Goal: Browse casually

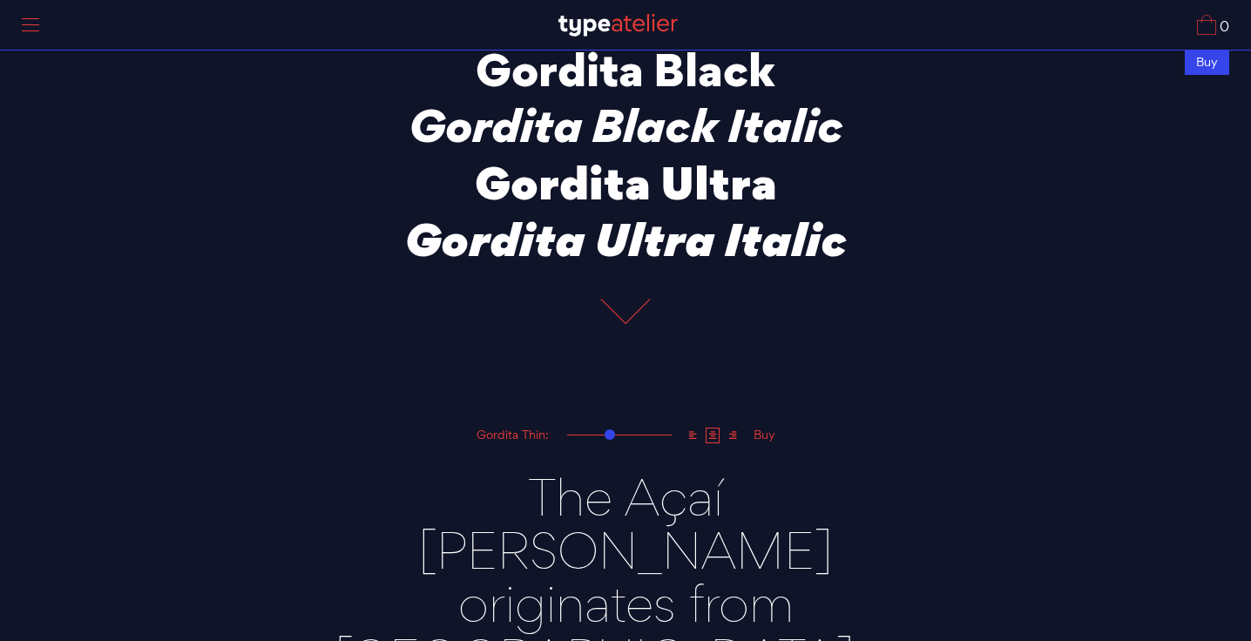
scroll to position [789, 0]
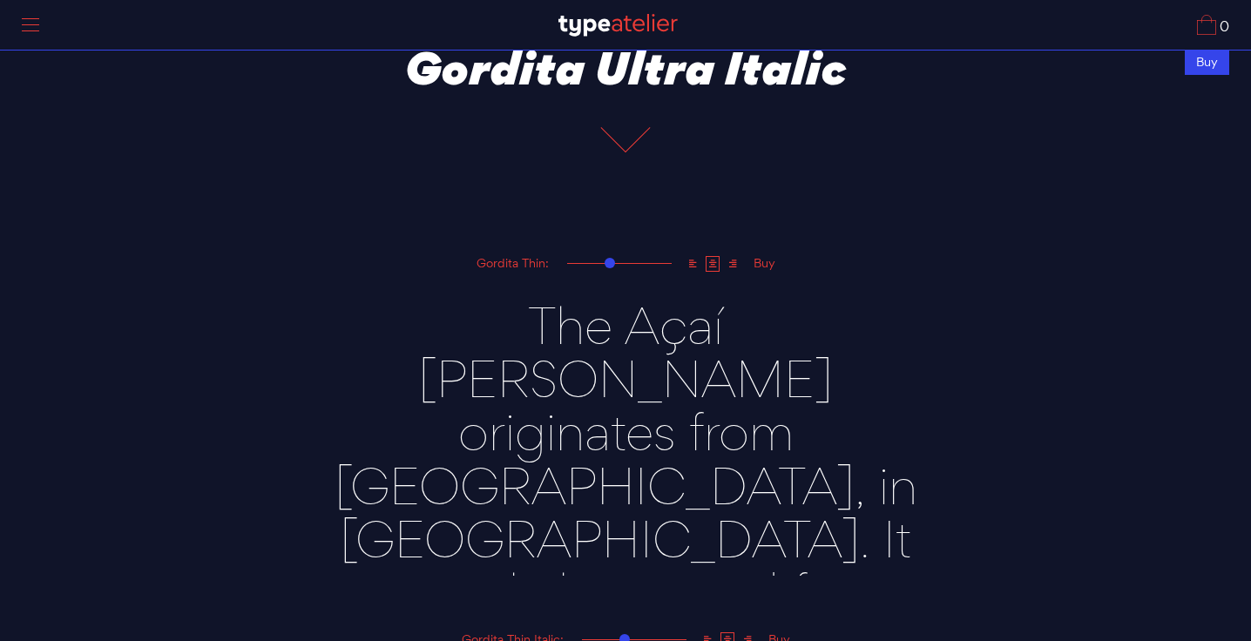
click at [655, 332] on textarea "The Açaí berry originates from Brazil, in South America. It is mainly harvested…" at bounding box center [626, 425] width 610 height 302
drag, startPoint x: 389, startPoint y: 315, endPoint x: 844, endPoint y: 526, distance: 502.1
click at [844, 526] on textarea "The Açaí berry originates from Brazil, in South America. It is mainly harvested…" at bounding box center [626, 425] width 610 height 302
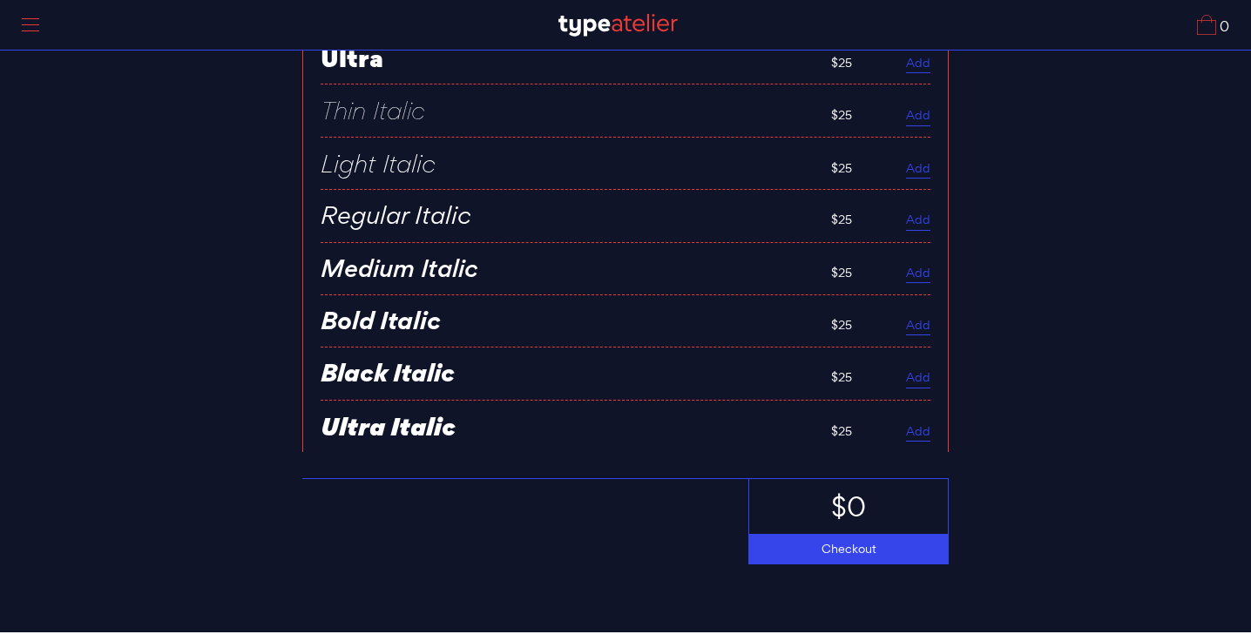
scroll to position [7682, 0]
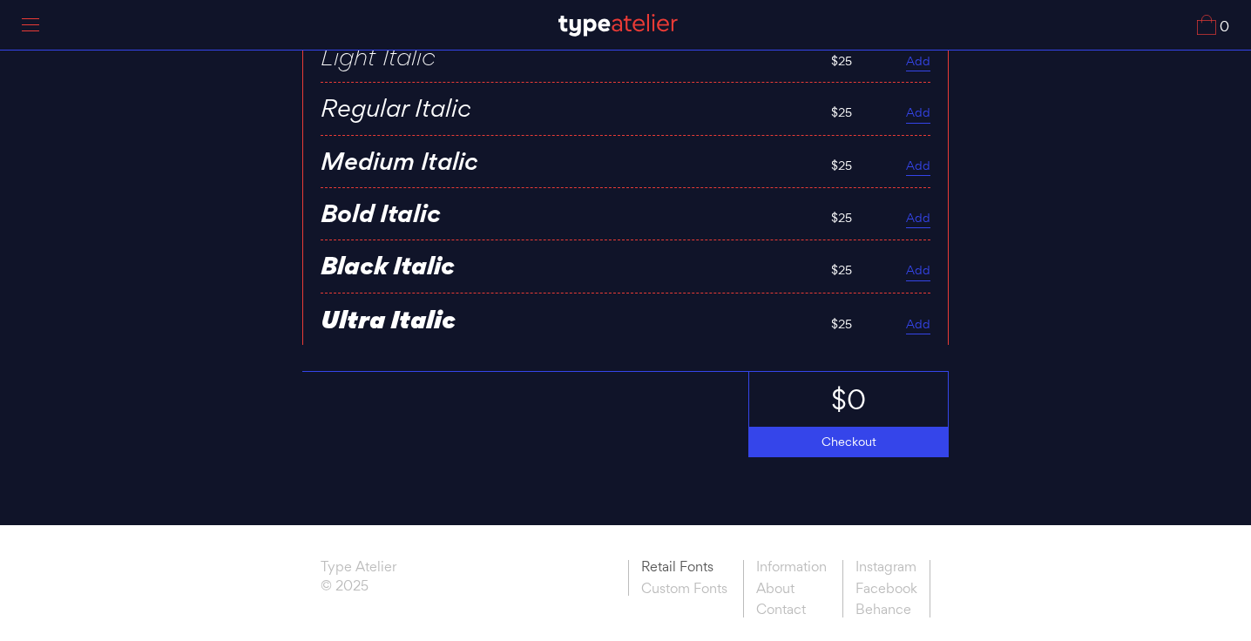
type textarea "T1234"
click at [652, 560] on link "Retail Fonts" at bounding box center [684, 569] width 112 height 18
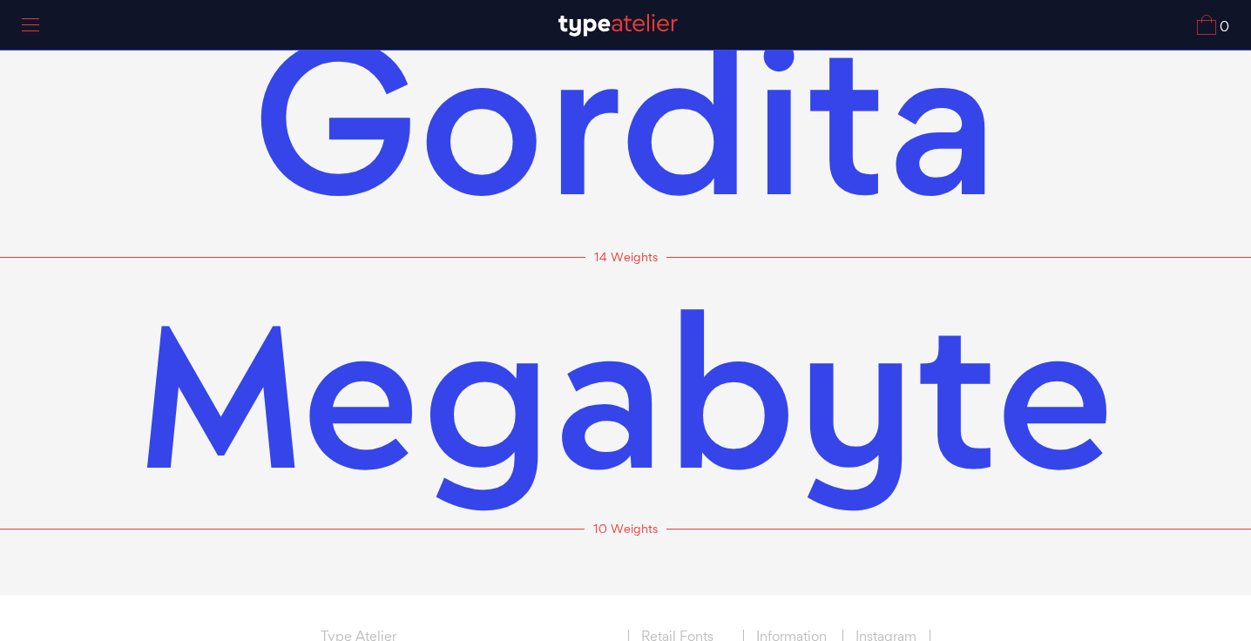
scroll to position [146, 0]
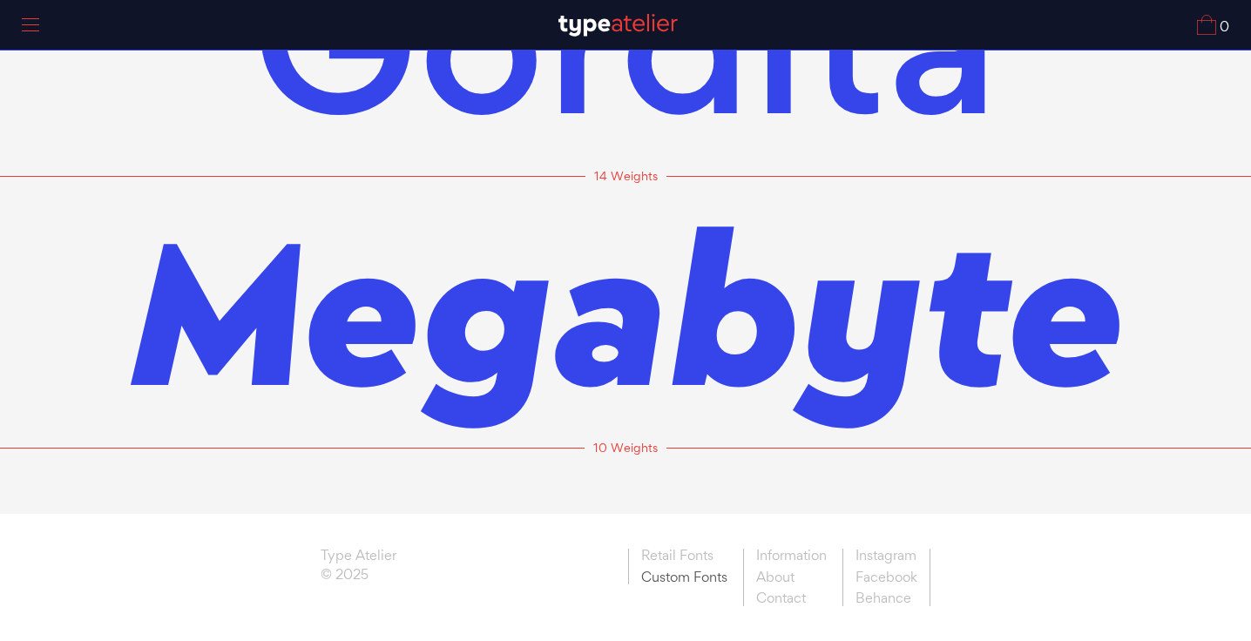
click at [680, 576] on link "Custom Fonts" at bounding box center [684, 576] width 112 height 18
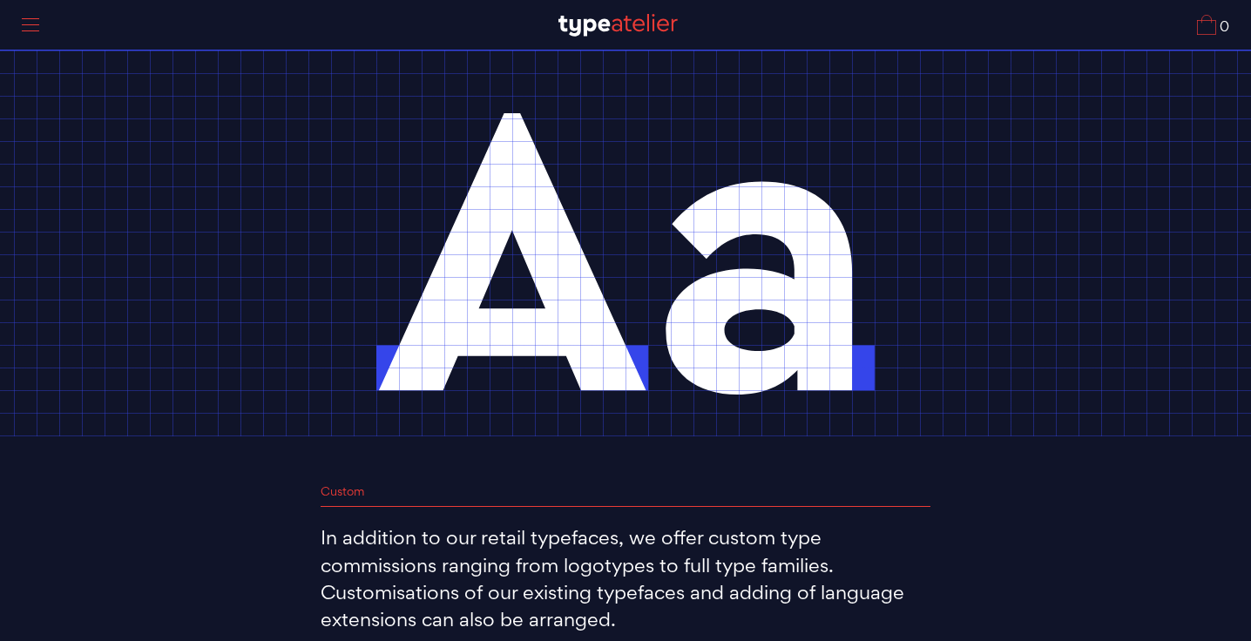
click at [789, 288] on div "0 Fonts Custom About Info Contact Custom In addition to our retail typefaces, w…" at bounding box center [625, 462] width 1251 height 925
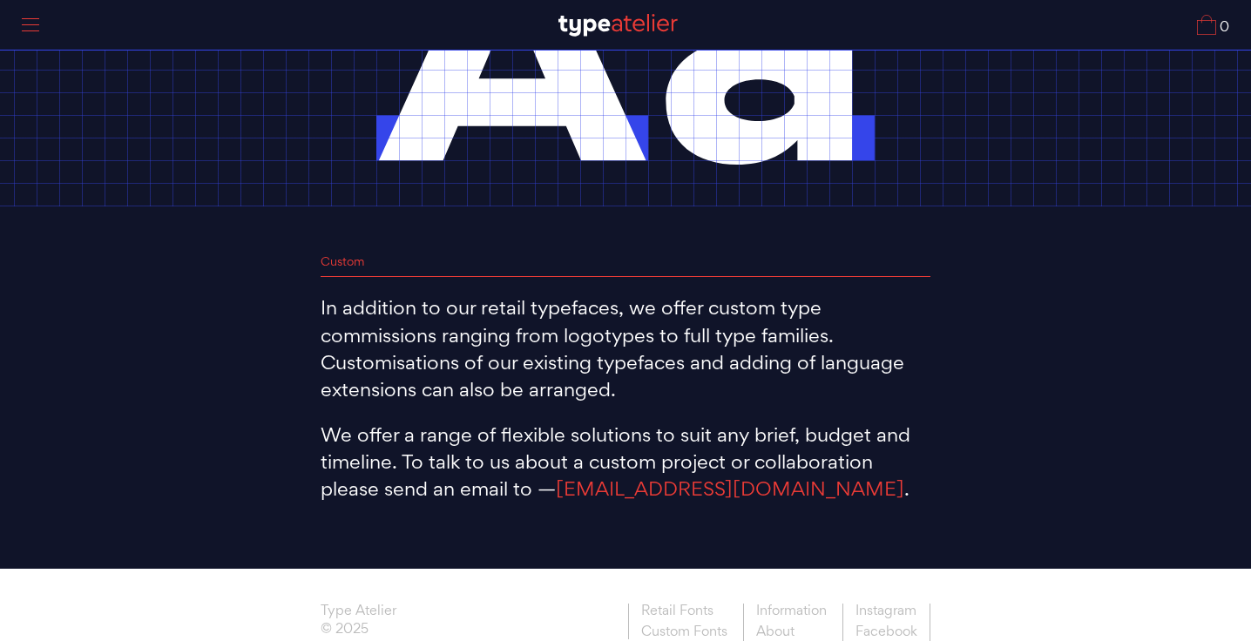
scroll to position [284, 0]
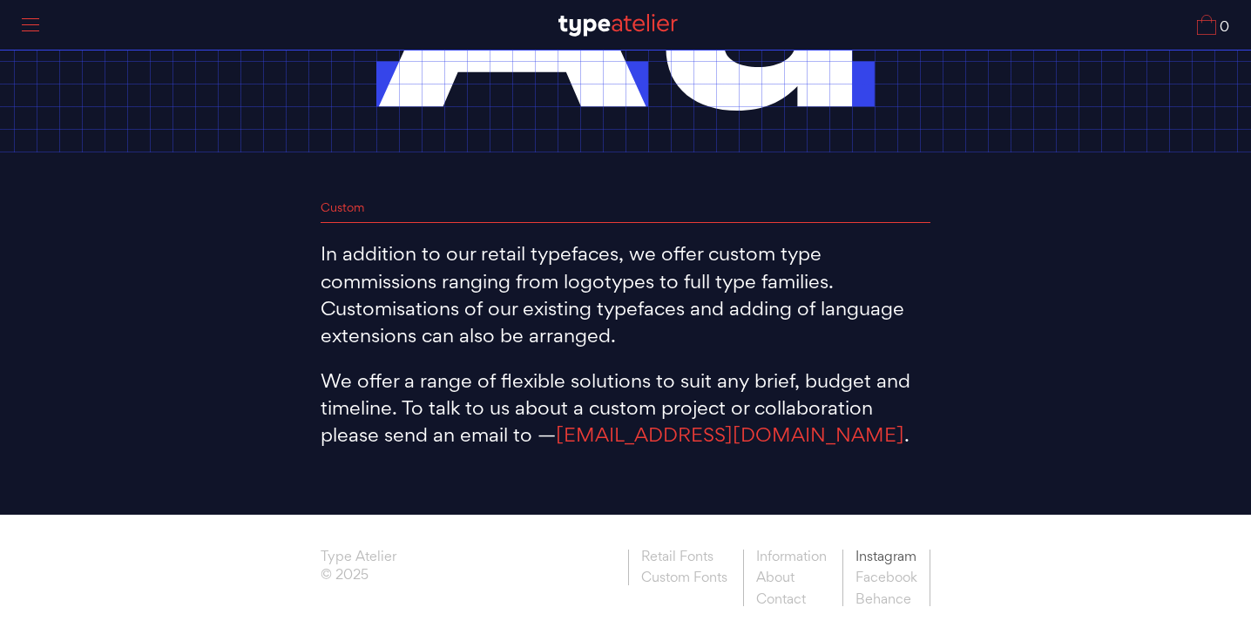
click at [871, 559] on link "Instagram" at bounding box center [887, 559] width 88 height 18
